Goal: Task Accomplishment & Management: Use online tool/utility

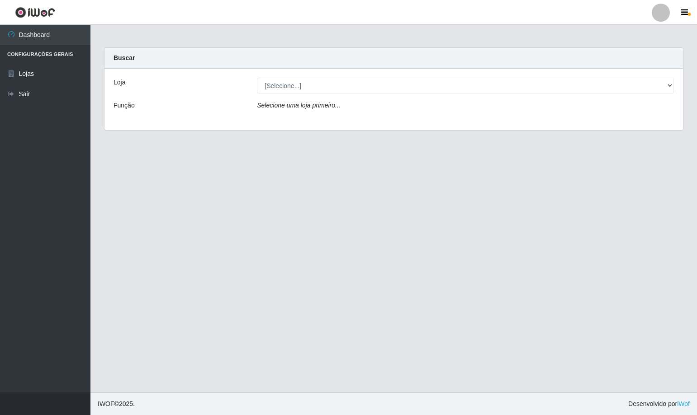
select select "60"
click at [257, 78] on select "[Selecione...] SuperShow Bis - Avenida 6 SuperShow [GEOGRAPHIC_DATA]" at bounding box center [465, 86] width 417 height 16
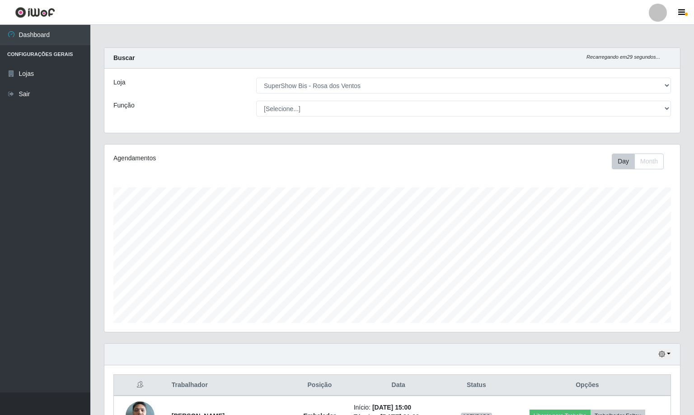
scroll to position [188, 576]
select select "1"
click at [256, 101] on select "[Selecione...] ASG ASG + ASG ++ Auxiliar de Cozinha Balconista de Açougue Balco…" at bounding box center [463, 109] width 415 height 16
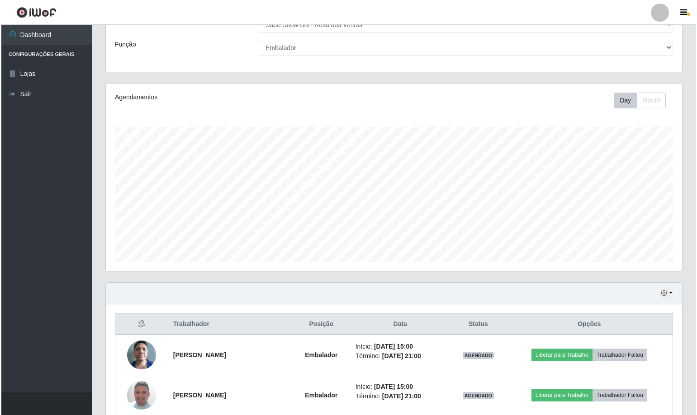
scroll to position [145, 0]
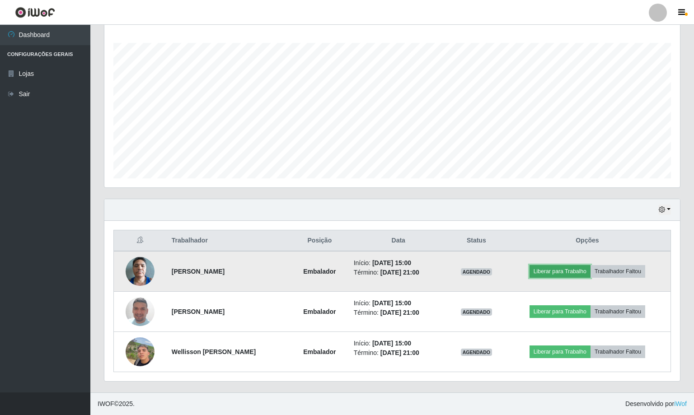
click at [555, 271] on button "Liberar para Trabalho" at bounding box center [560, 271] width 61 height 13
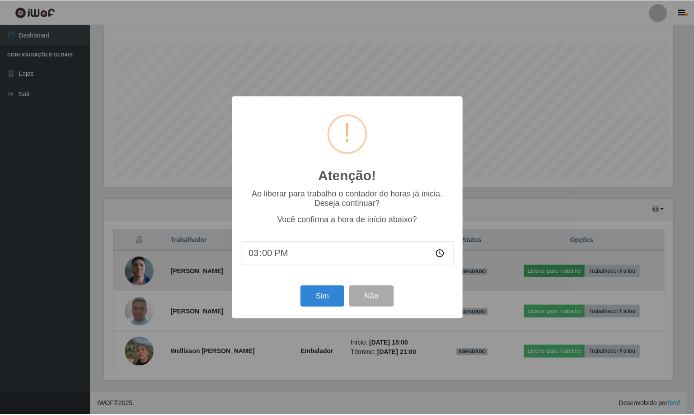
scroll to position [188, 571]
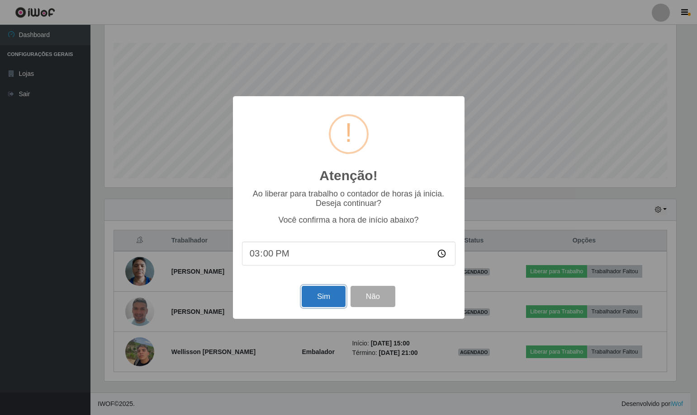
click at [335, 298] on button "Sim" at bounding box center [324, 296] width 44 height 21
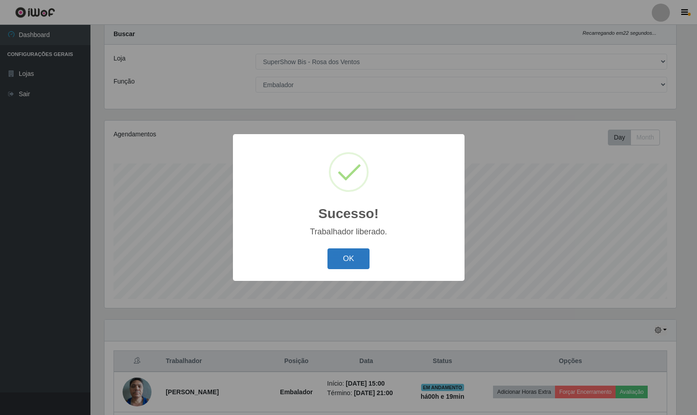
click at [345, 264] on button "OK" at bounding box center [348, 259] width 42 height 21
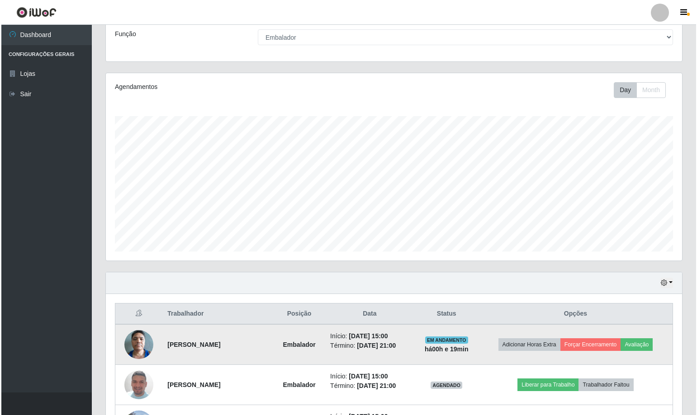
scroll to position [145, 0]
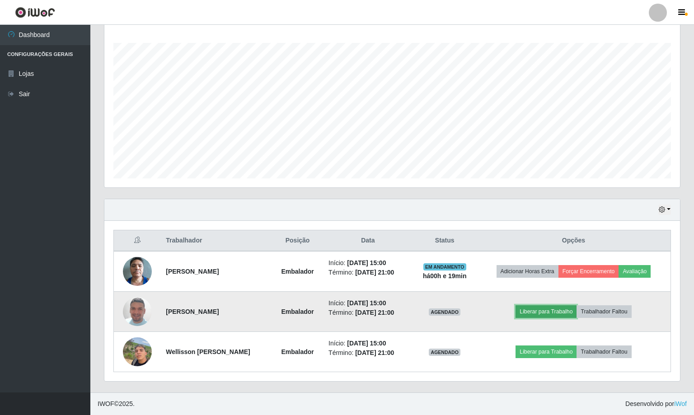
click at [548, 313] on button "Liberar para Trabalho" at bounding box center [546, 312] width 61 height 13
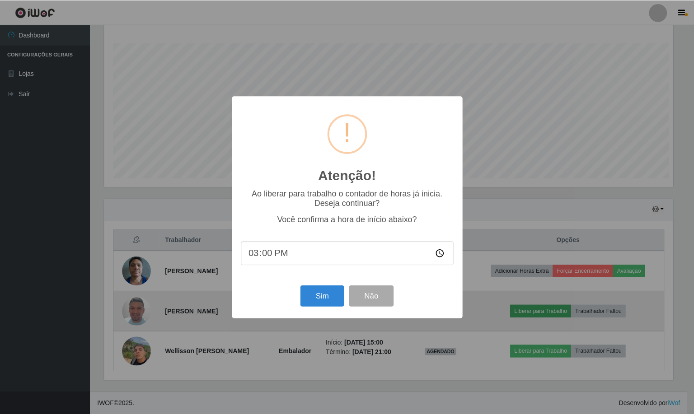
scroll to position [188, 571]
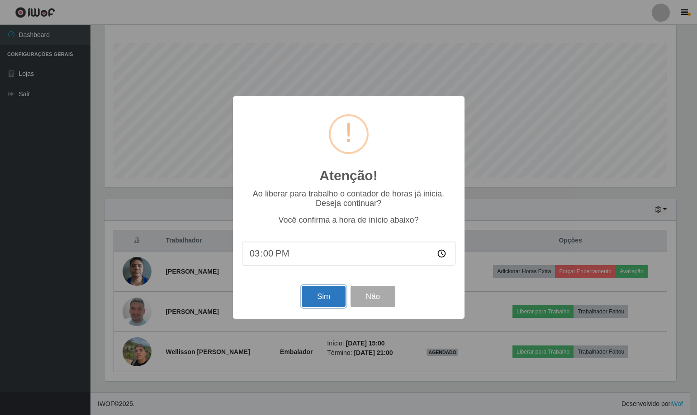
click at [318, 298] on button "Sim" at bounding box center [324, 296] width 44 height 21
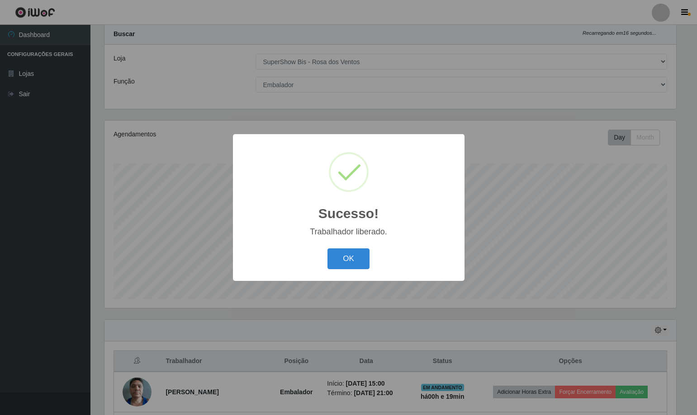
click at [350, 247] on div "OK Cancel" at bounding box center [348, 259] width 213 height 26
click at [368, 263] on button "OK" at bounding box center [348, 259] width 42 height 21
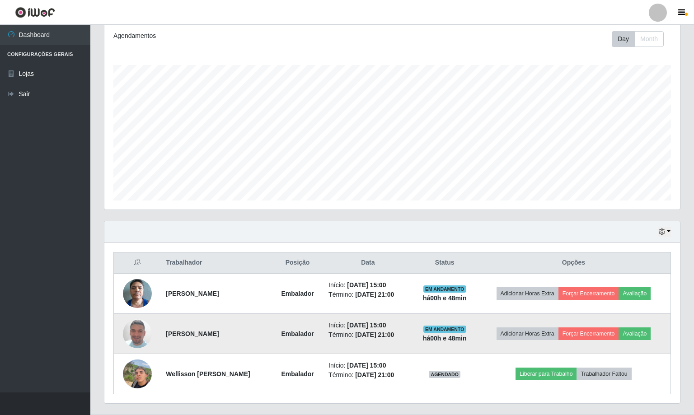
scroll to position [145, 0]
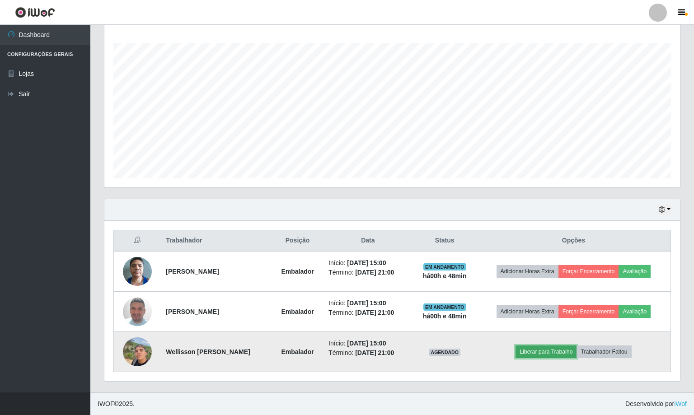
click at [552, 349] on button "Liberar para Trabalho" at bounding box center [546, 352] width 61 height 13
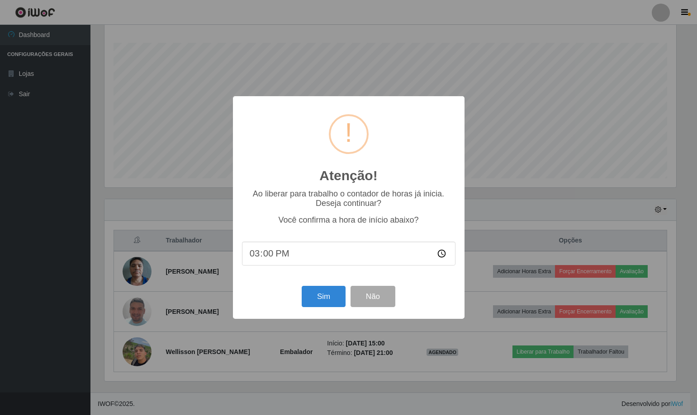
click at [265, 255] on input "15:00" at bounding box center [348, 254] width 213 height 24
click at [266, 255] on input "15:00" at bounding box center [348, 254] width 213 height 24
type input "15:20"
click at [331, 302] on button "Sim" at bounding box center [324, 296] width 44 height 21
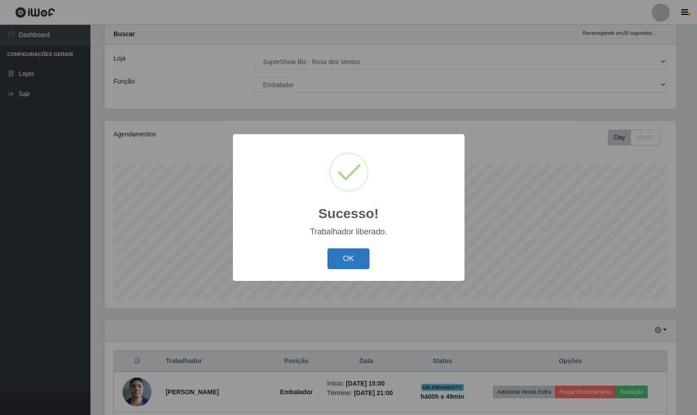
click at [362, 259] on button "OK" at bounding box center [348, 259] width 42 height 21
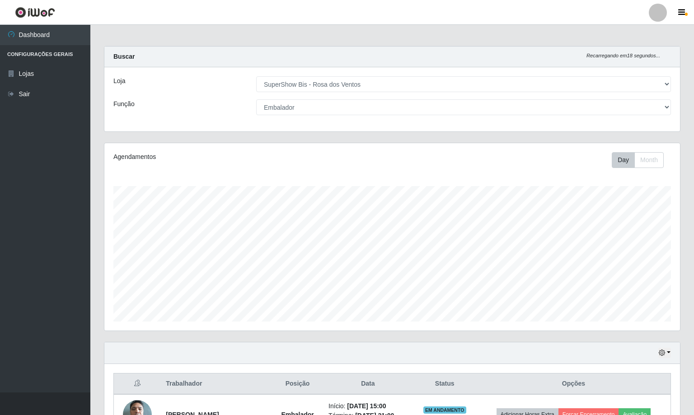
scroll to position [0, 0]
